Goal: Task Accomplishment & Management: Use online tool/utility

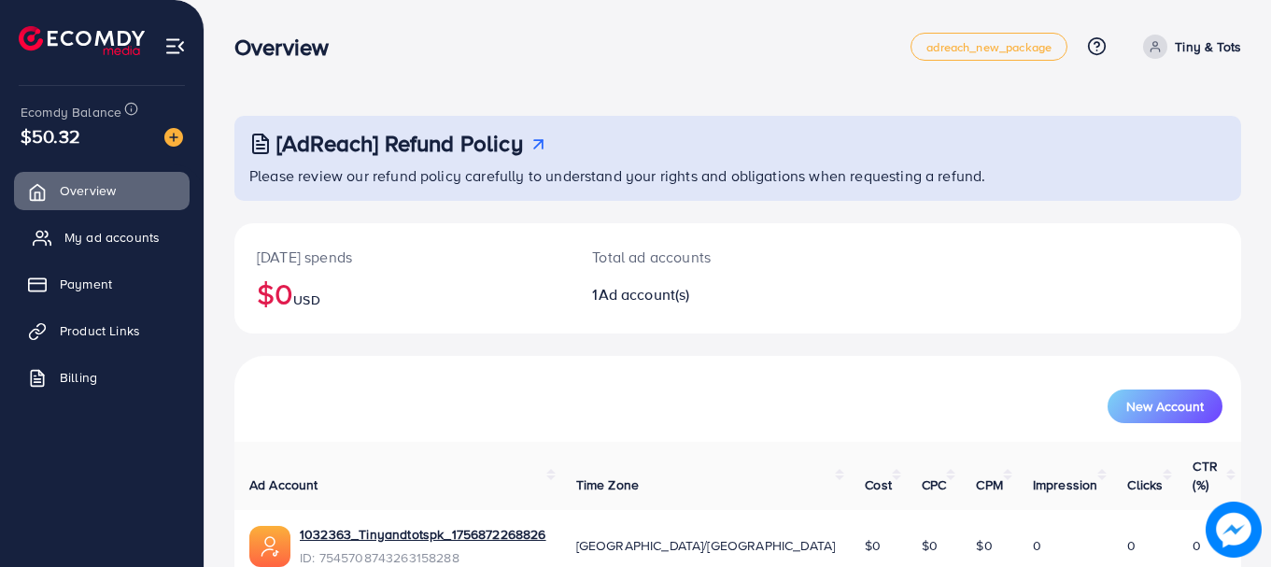
click at [146, 232] on span "My ad accounts" at bounding box center [111, 237] width 95 height 19
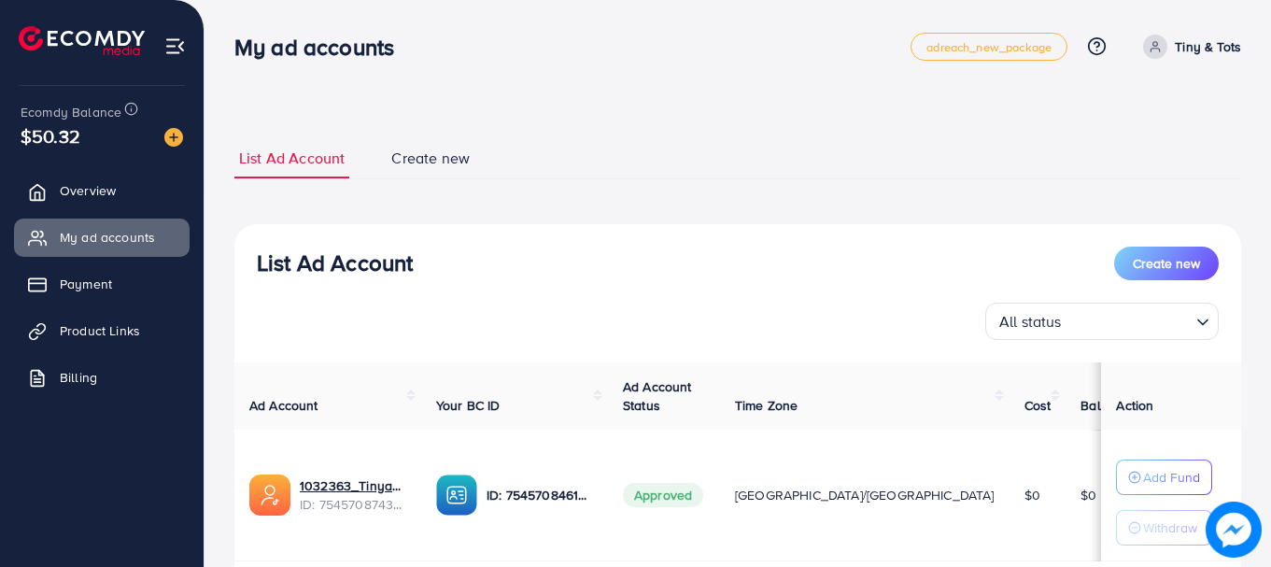
click at [966, 172] on ul "List Ad Account Create new" at bounding box center [737, 158] width 1007 height 41
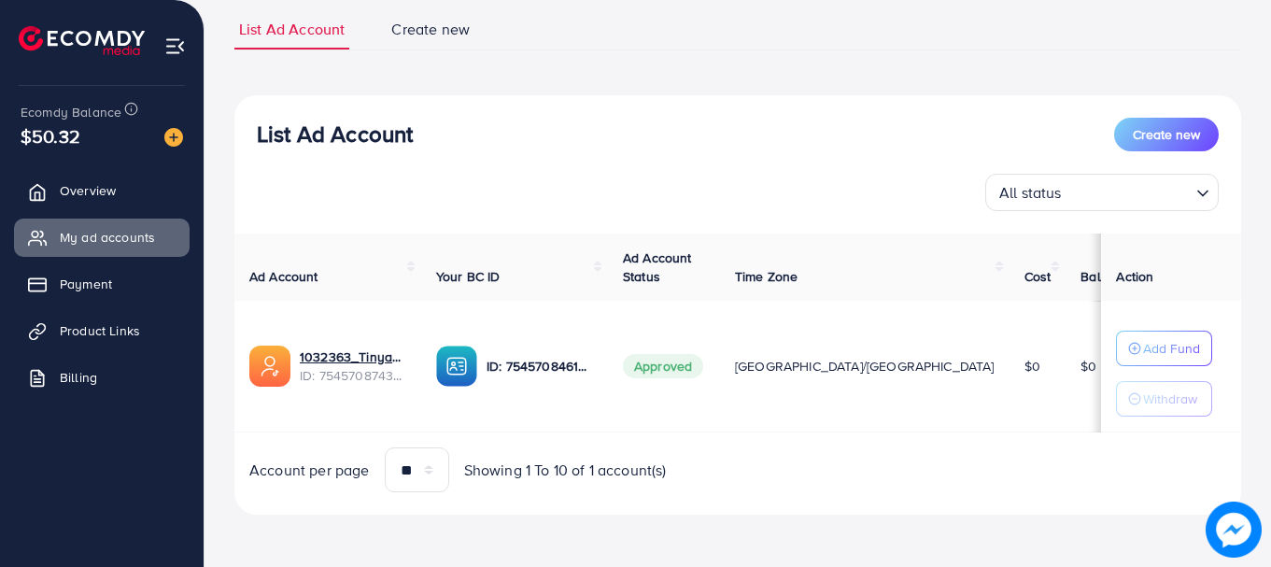
click at [1217, 374] on div "Add Fund Withdraw" at bounding box center [1171, 374] width 110 height 86
click at [150, 325] on link "Product Links" at bounding box center [102, 330] width 176 height 37
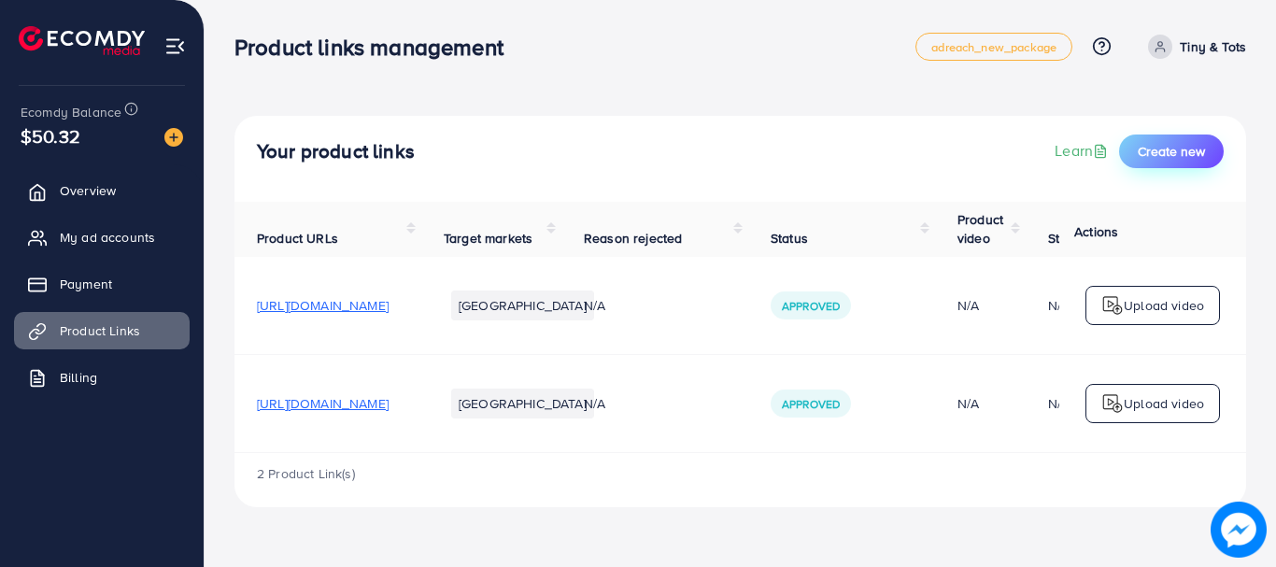
click at [1200, 136] on button "Create new" at bounding box center [1171, 151] width 105 height 34
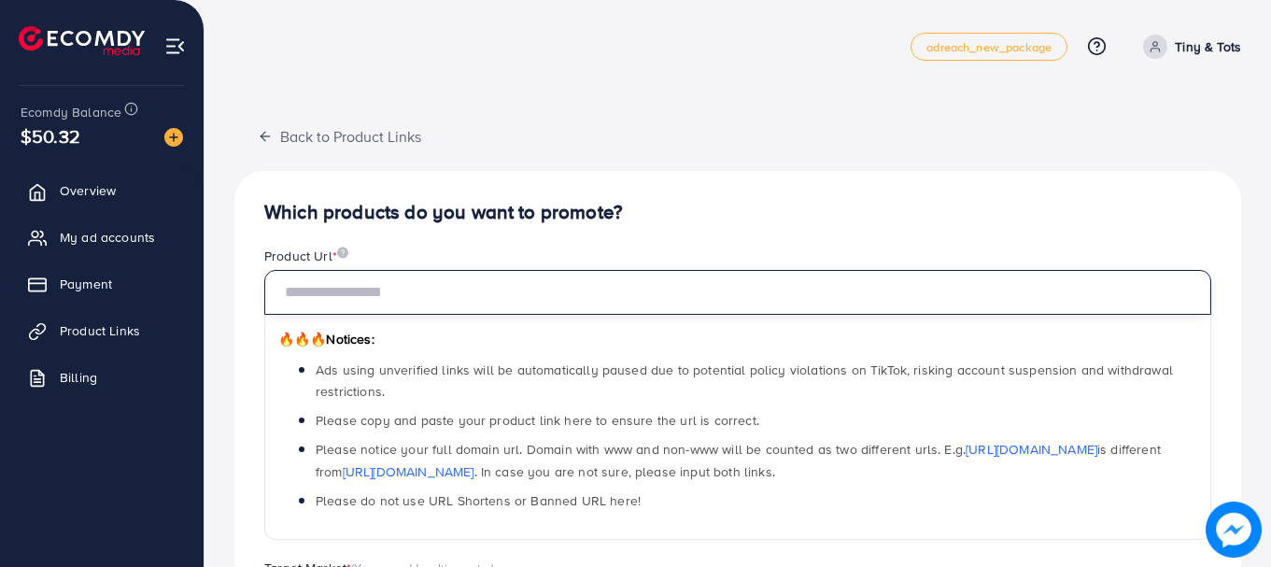
click at [525, 274] on input "text" at bounding box center [737, 292] width 947 height 45
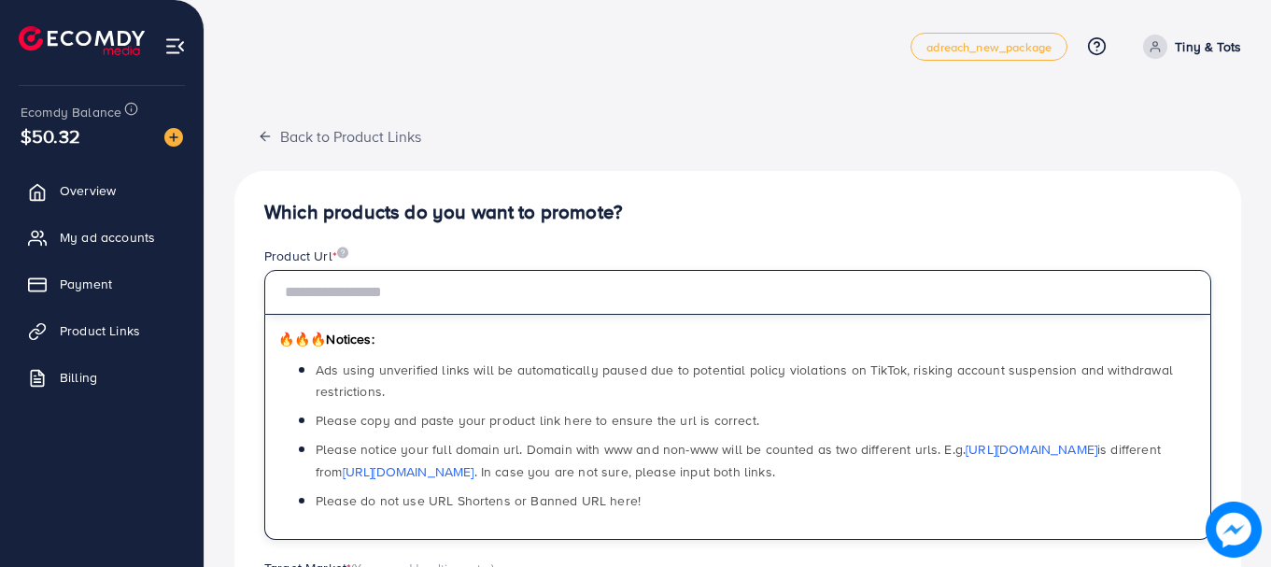
paste input "**********"
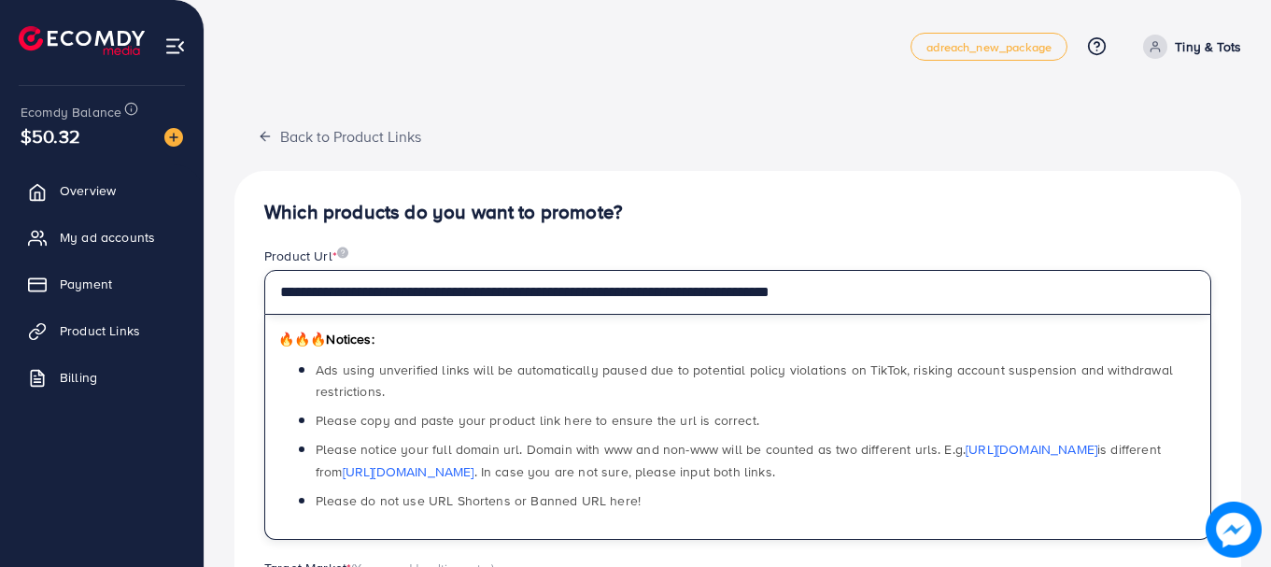
type input "**********"
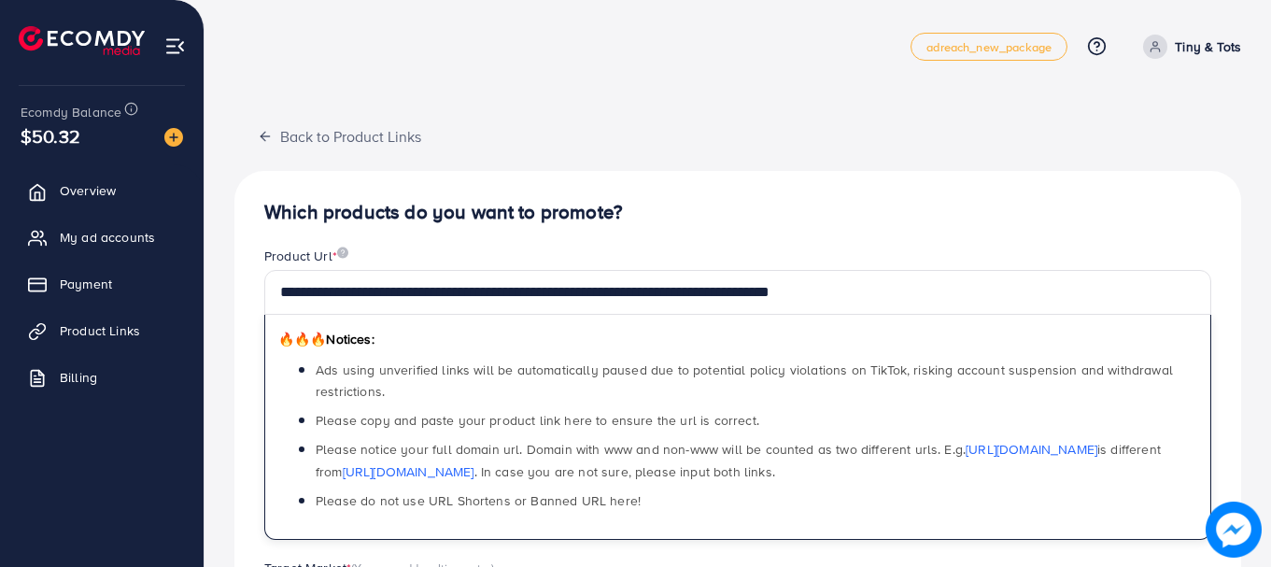
click at [575, 213] on h4 "Which products do you want to promote?" at bounding box center [737, 212] width 947 height 23
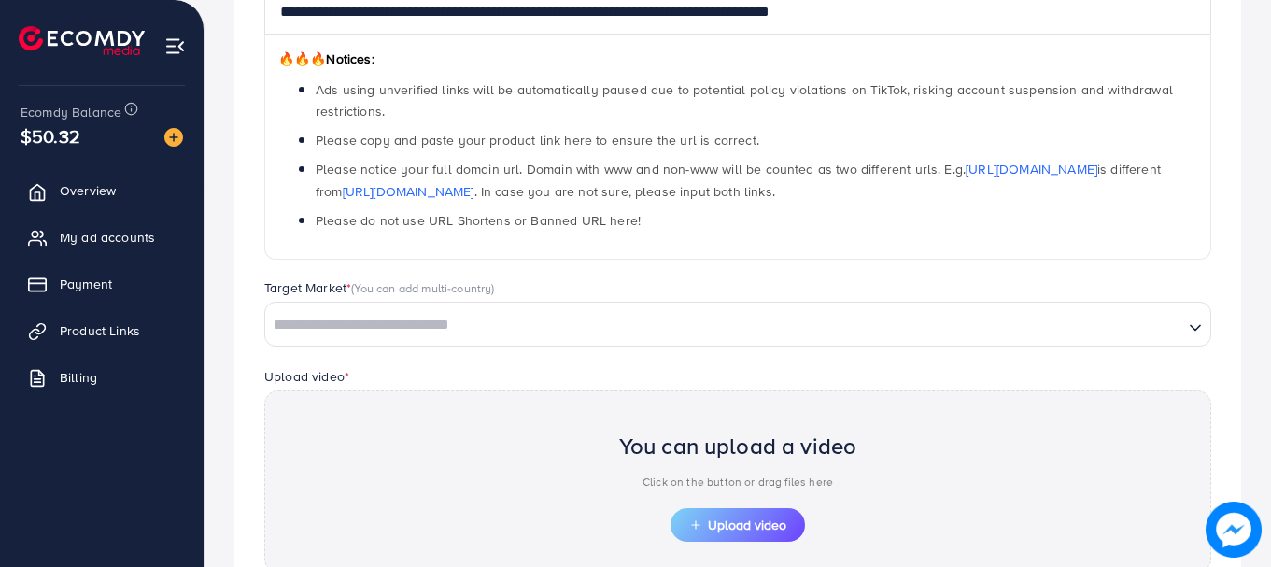
scroll to position [374, 0]
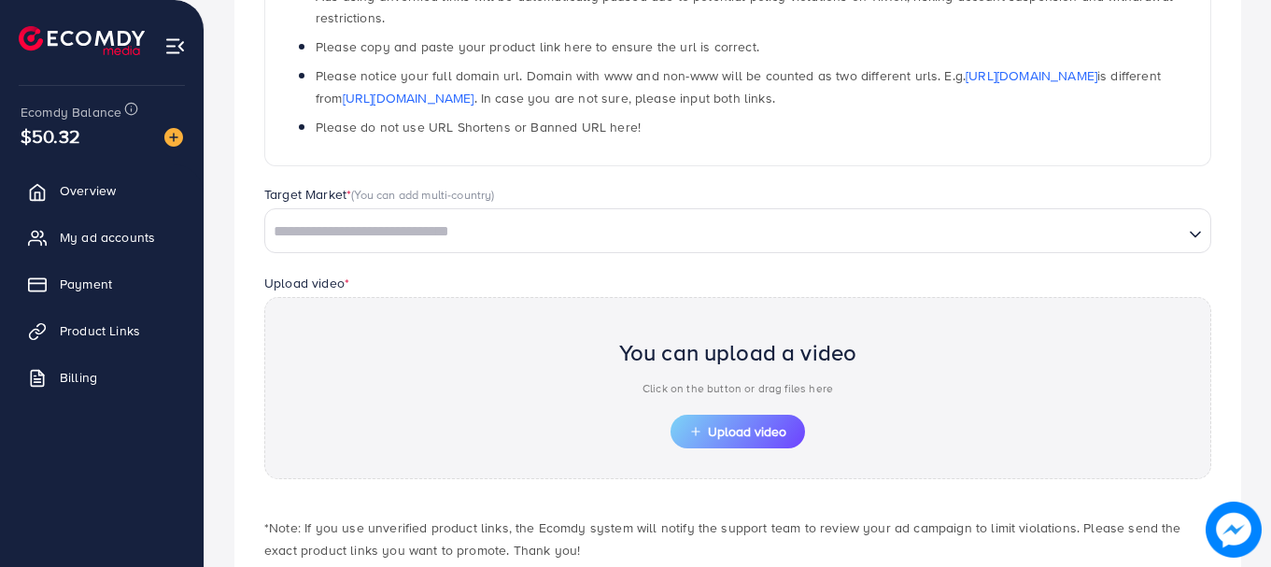
click at [525, 222] on input "Search for option" at bounding box center [724, 232] width 914 height 29
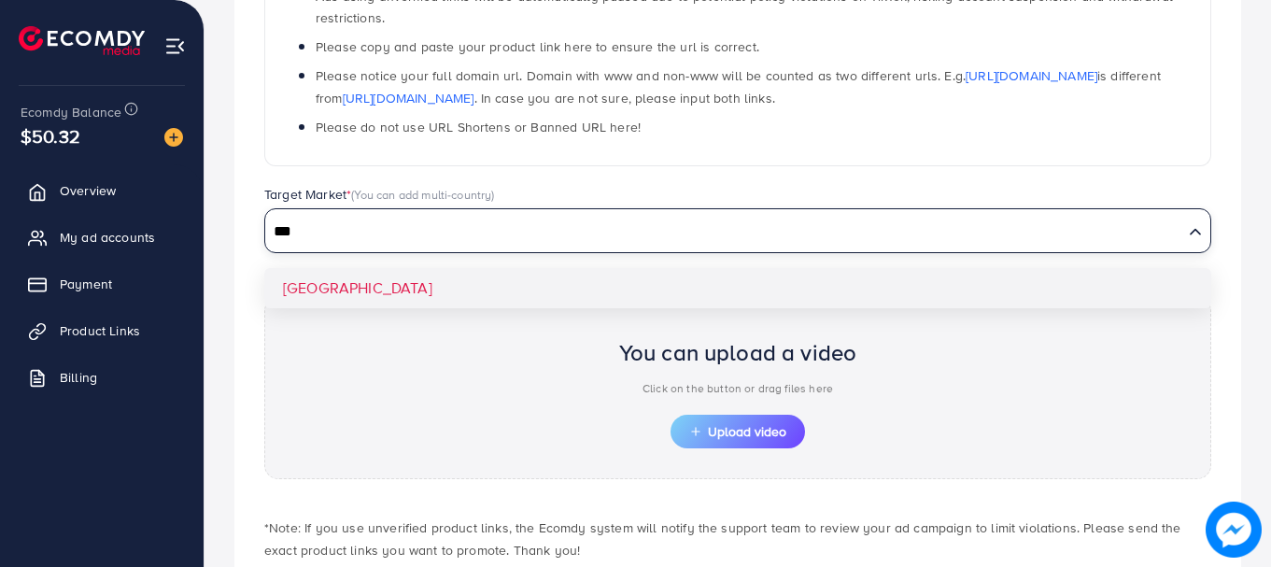
type input "***"
click at [493, 270] on div "Target Market * (You can add multi-country) Loading... Pakistan" at bounding box center [737, 228] width 977 height 87
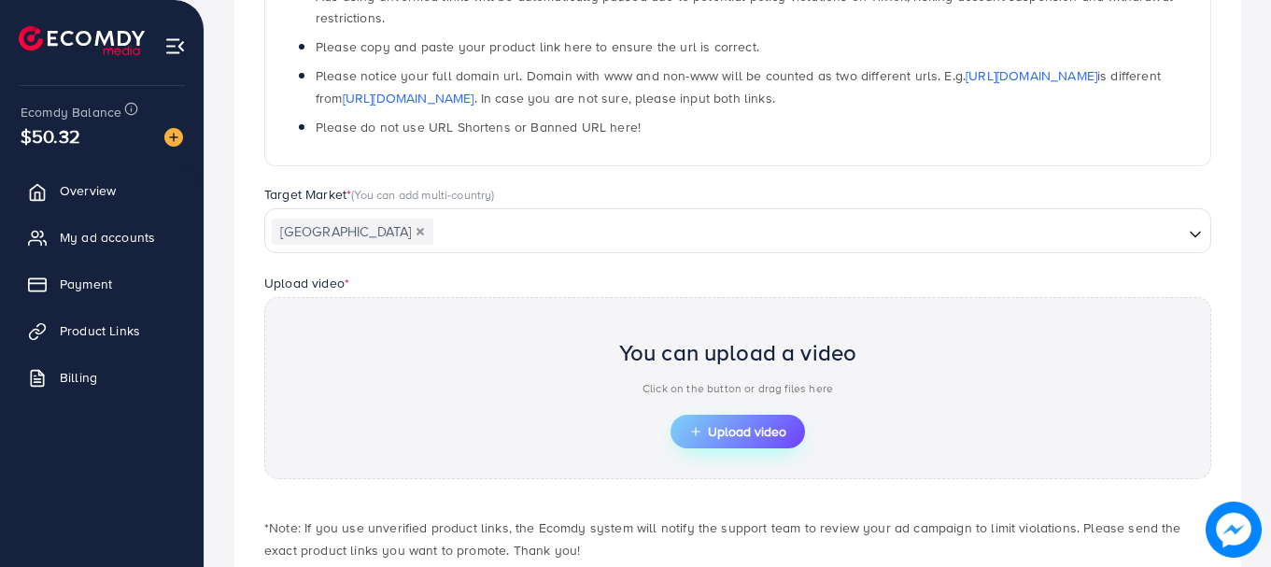
click at [761, 430] on span "Upload video" at bounding box center [737, 431] width 97 height 13
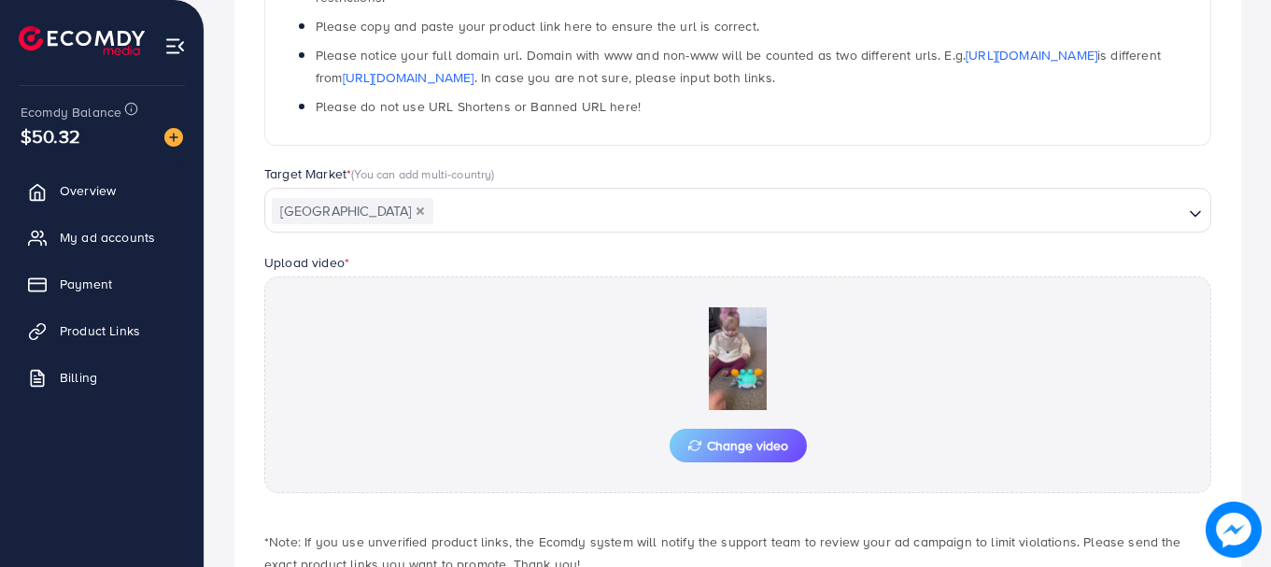
scroll to position [518, 0]
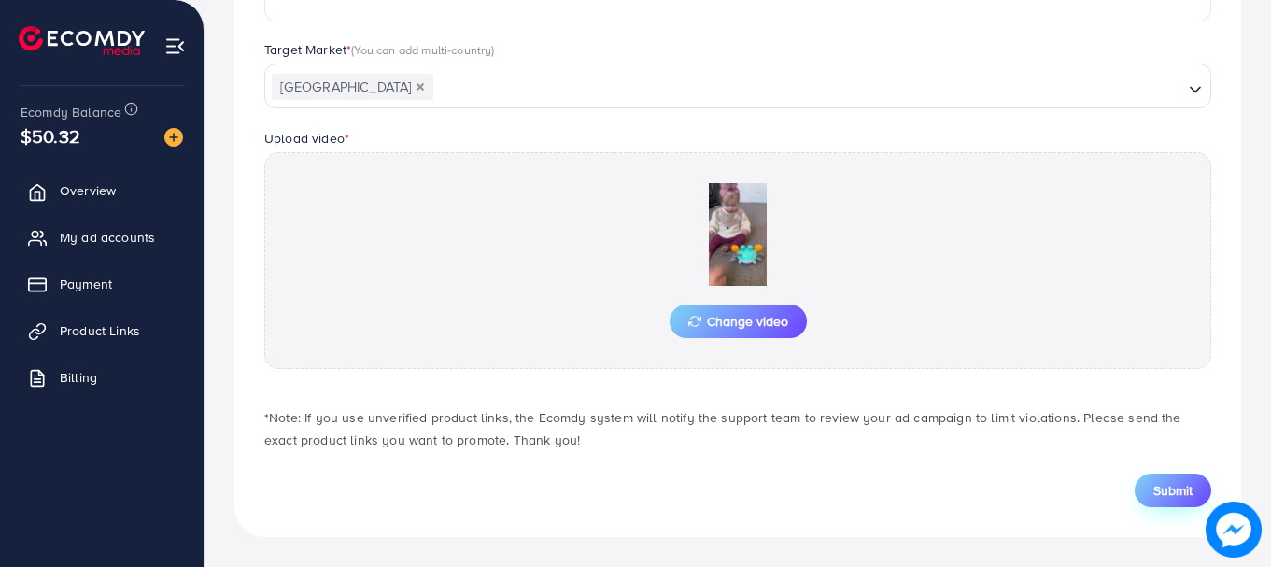
click at [1181, 489] on span "Submit" at bounding box center [1172, 490] width 39 height 19
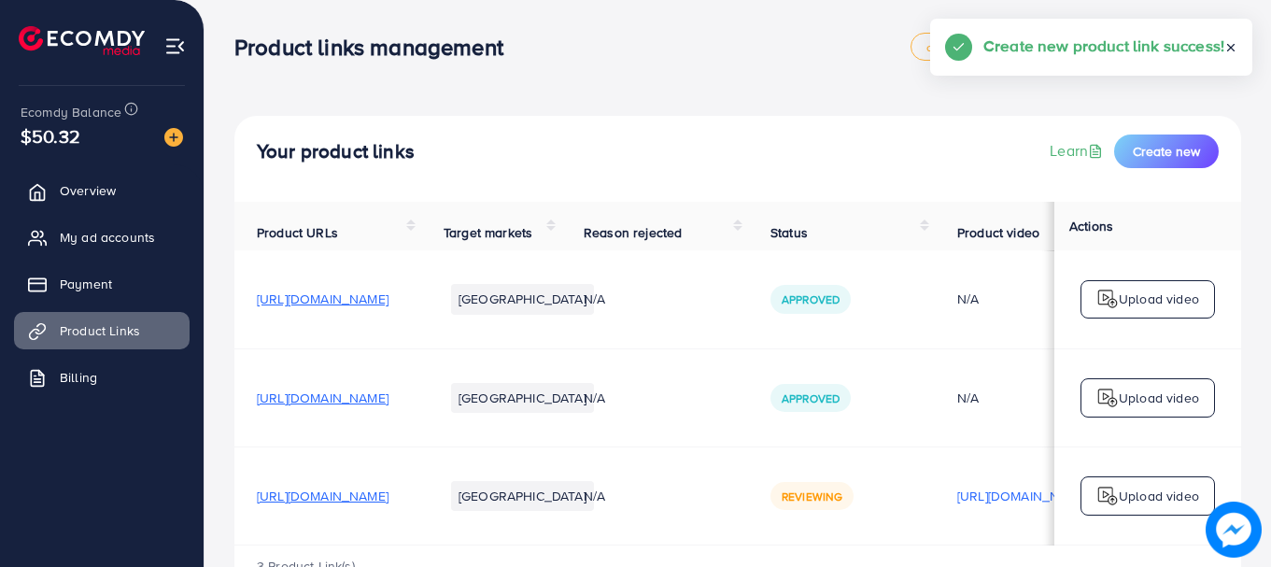
scroll to position [1, 0]
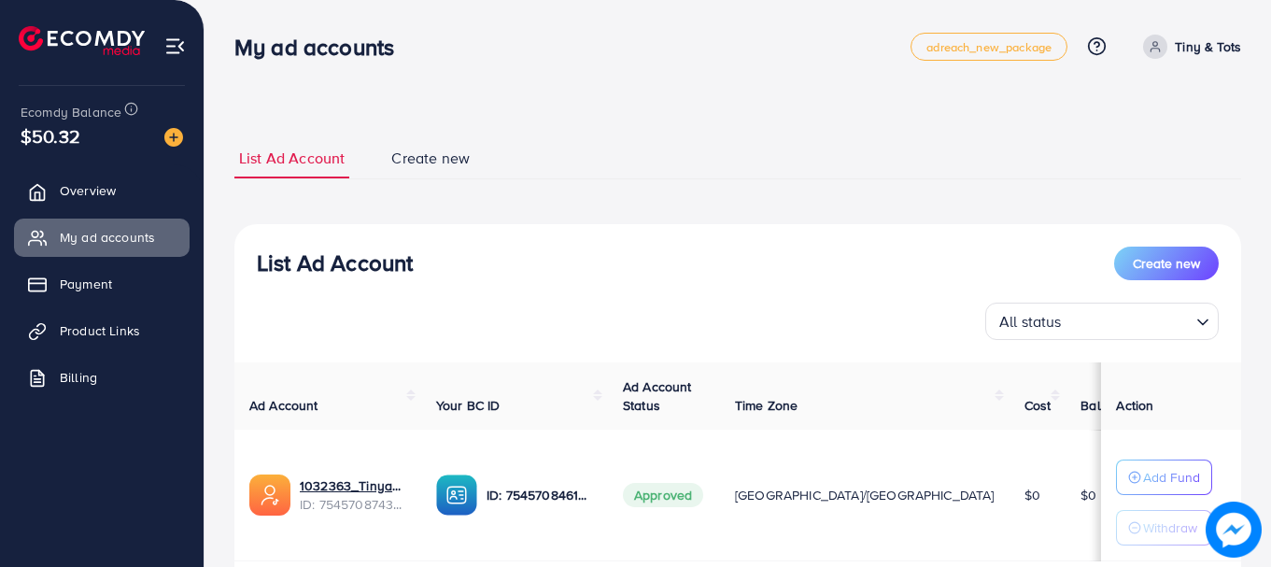
scroll to position [129, 0]
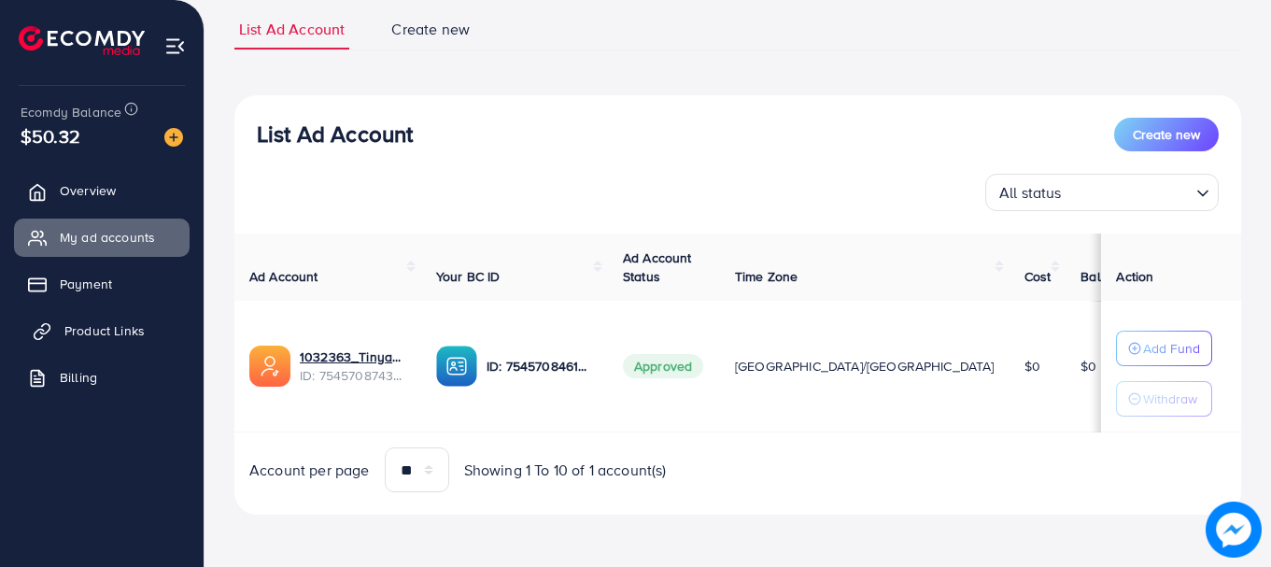
click at [139, 342] on link "Product Links" at bounding box center [102, 330] width 176 height 37
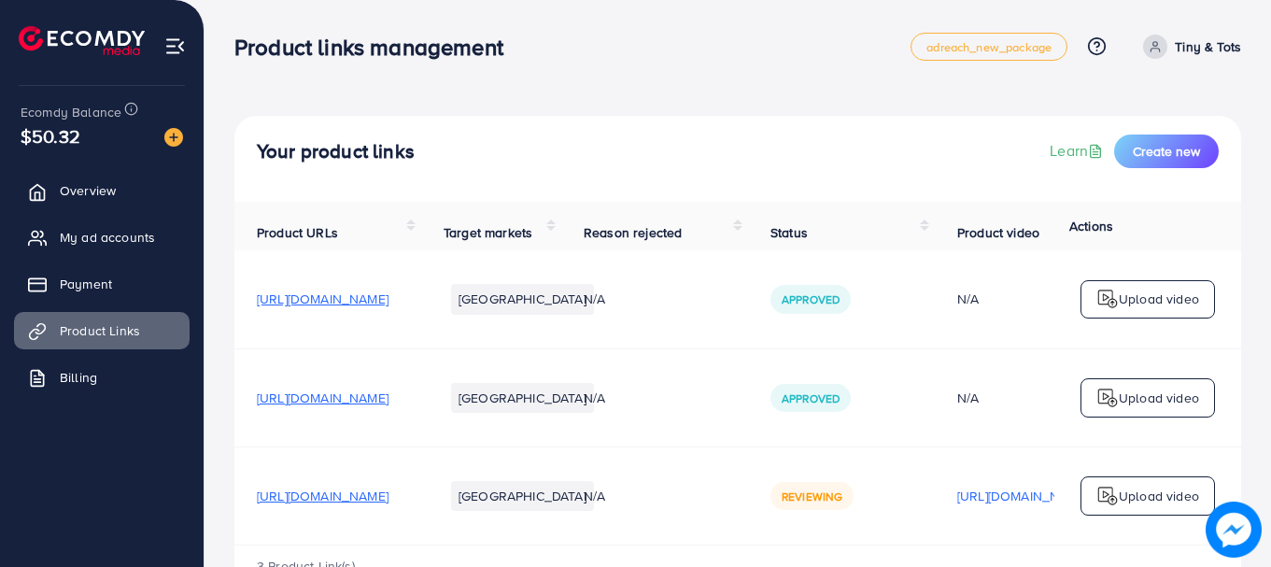
scroll to position [74, 0]
